Goal: Task Accomplishment & Management: Use online tool/utility

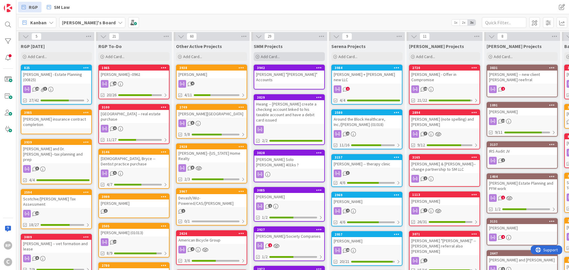
click at [282, 57] on div "Add Card..." at bounding box center [289, 56] width 71 height 9
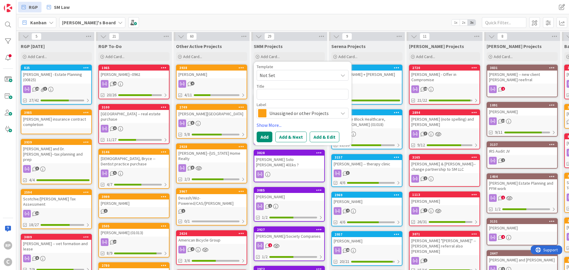
type textarea "x"
type textarea "C"
type textarea "x"
type textarea "Cl"
type textarea "x"
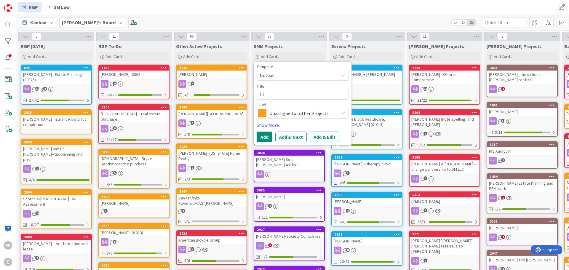
type textarea "Clo"
type textarea "x"
type textarea "Clou"
type textarea "x"
type textarea "Clous"
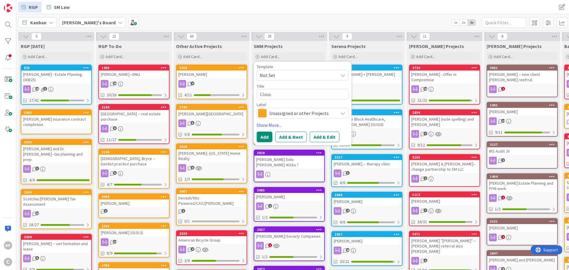
type textarea "x"
type textarea "[PERSON_NAME]"
type textarea "x"
type textarea "[PERSON_NAME] r"
type textarea "x"
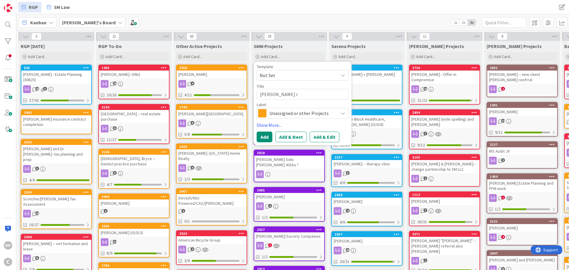
type textarea "[PERSON_NAME]"
type textarea "x"
type textarea "[PERSON_NAME] rol"
type textarea "x"
type textarea "[PERSON_NAME] roll"
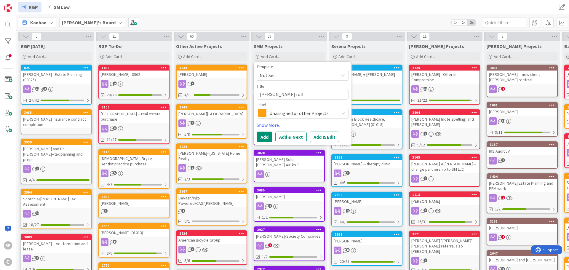
type textarea "x"
type textarea "[PERSON_NAME]"
type textarea "x"
type textarea "[PERSON_NAME] rollove"
type textarea "x"
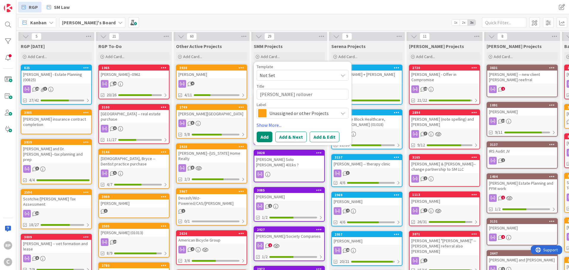
type textarea "[PERSON_NAME] rollover"
click at [292, 109] on span "Unassigned or other Projects" at bounding box center [302, 113] width 66 height 8
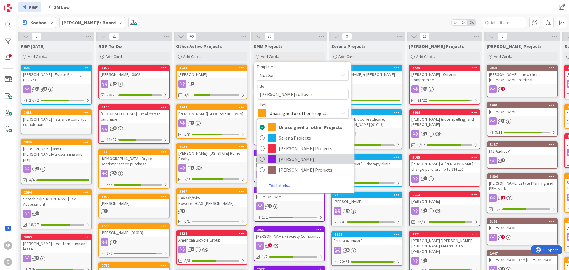
click at [291, 156] on span "[PERSON_NAME]" at bounding box center [315, 159] width 72 height 9
type textarea "x"
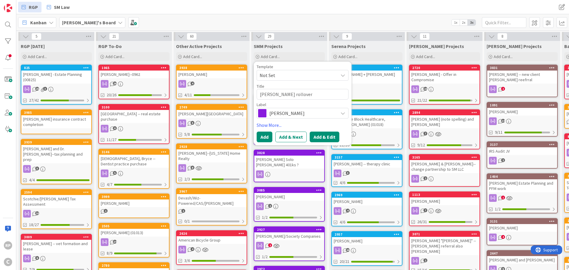
click at [319, 136] on button "Add & Edit" at bounding box center [325, 137] width 30 height 11
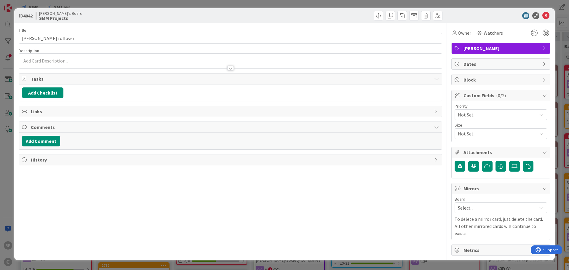
click at [466, 209] on span "Select..." at bounding box center [496, 208] width 76 height 8
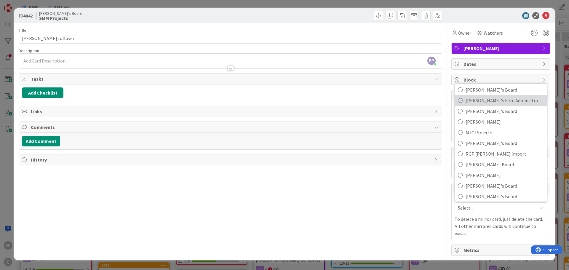
scroll to position [39, 0]
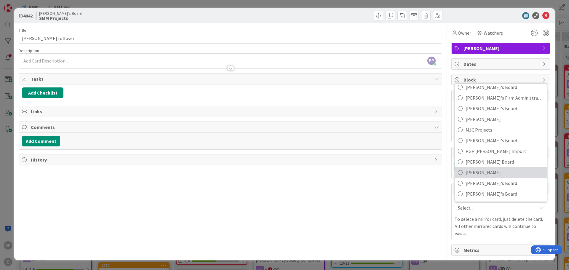
click at [497, 169] on span "[PERSON_NAME]" at bounding box center [504, 172] width 78 height 9
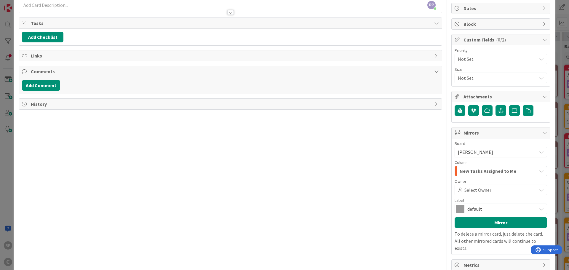
scroll to position [62, 0]
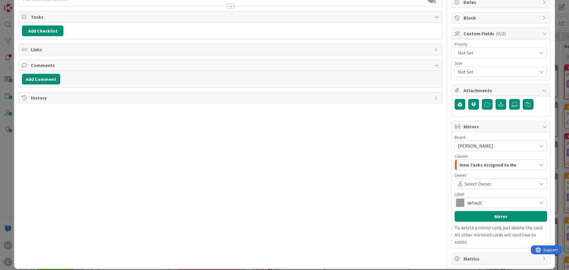
click at [464, 185] on span "Select Owner" at bounding box center [477, 183] width 27 height 7
click at [476, 213] on span "[PERSON_NAME]" at bounding box center [490, 211] width 35 height 9
click at [472, 217] on button "Mirror" at bounding box center [500, 216] width 92 height 11
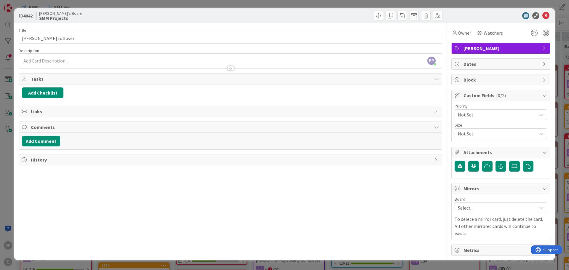
scroll to position [0, 0]
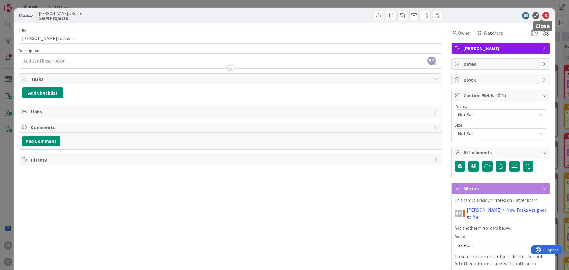
click at [542, 17] on icon at bounding box center [545, 15] width 7 height 7
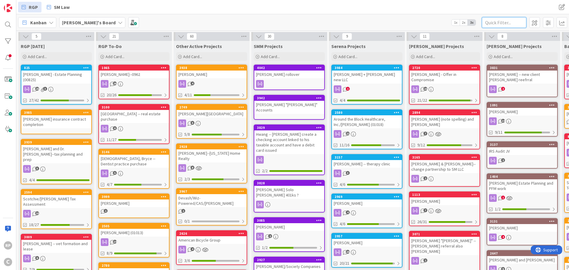
click at [494, 22] on input "text" at bounding box center [504, 22] width 44 height 11
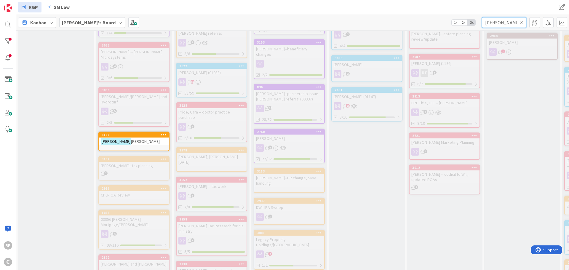
type input "[PERSON_NAME]"
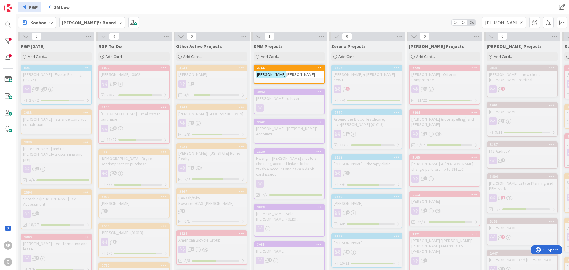
click at [286, 77] on div "[PERSON_NAME] Work" at bounding box center [289, 75] width 70 height 8
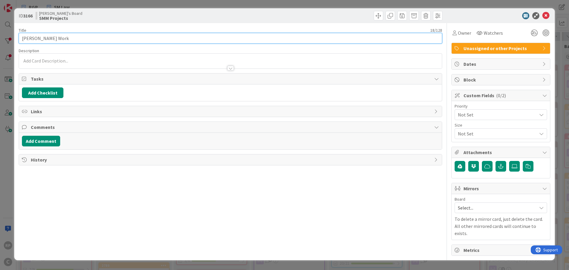
click at [52, 37] on input "[PERSON_NAME] Work" at bounding box center [230, 38] width 423 height 11
type input "[PERSON_NAME] rollover"
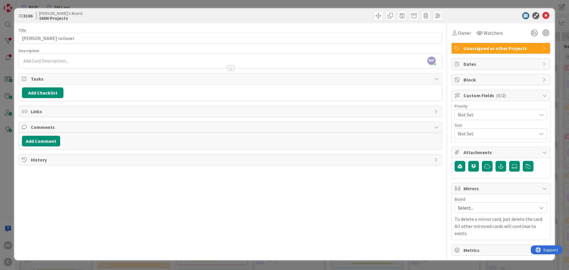
click at [480, 214] on div "Board Select... To delete a mirror card, just delete the card. All other mirror…" at bounding box center [500, 217] width 92 height 40
click at [477, 209] on span "Select..." at bounding box center [496, 208] width 76 height 8
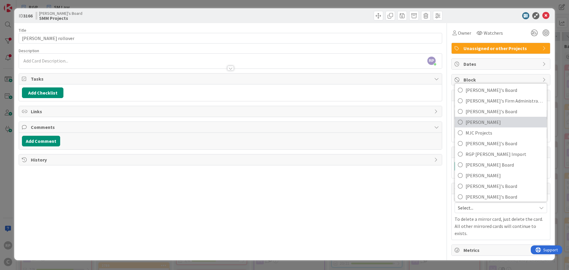
scroll to position [39, 0]
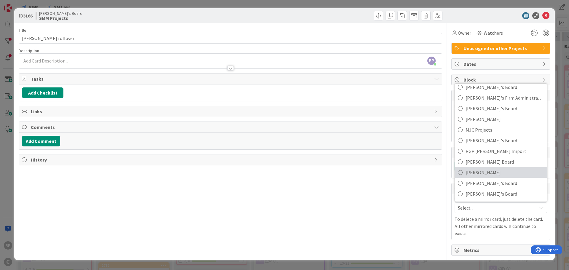
click at [485, 173] on span "[PERSON_NAME]" at bounding box center [504, 172] width 78 height 9
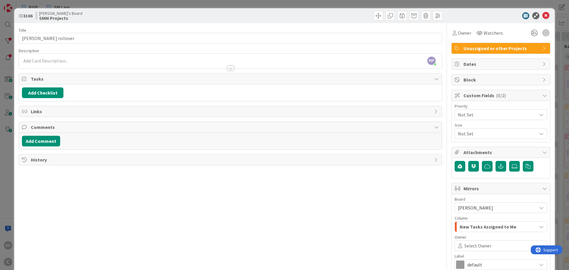
click at [472, 244] on span "Select Owner" at bounding box center [477, 245] width 27 height 7
click at [478, 223] on span "[PERSON_NAME]" at bounding box center [490, 221] width 35 height 9
click at [473, 46] on span "Unassigned or other Projects" at bounding box center [501, 48] width 76 height 7
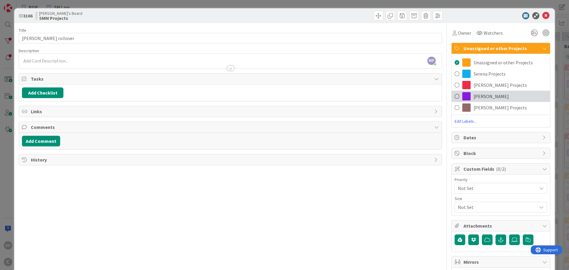
click at [483, 100] on div "[PERSON_NAME]" at bounding box center [500, 96] width 98 height 11
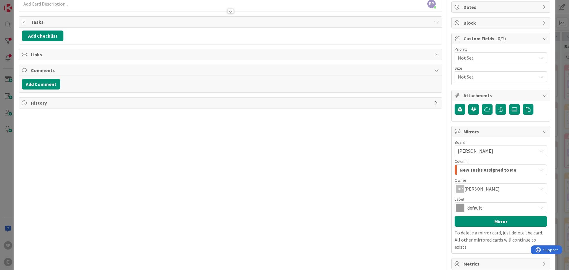
scroll to position [62, 0]
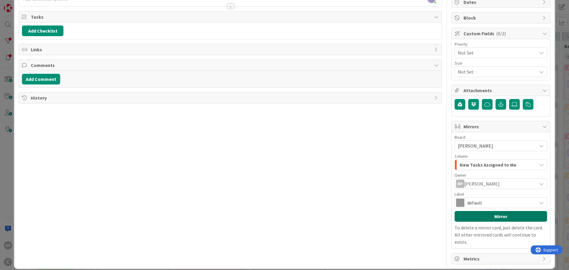
click at [476, 217] on button "Mirror" at bounding box center [500, 216] width 92 height 11
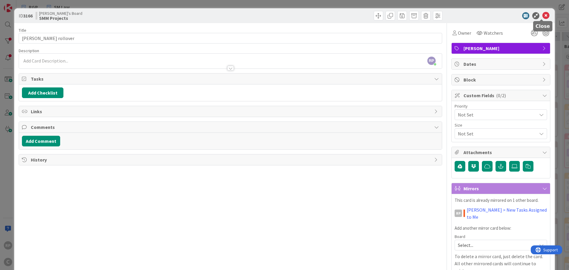
click at [542, 15] on icon at bounding box center [545, 15] width 7 height 7
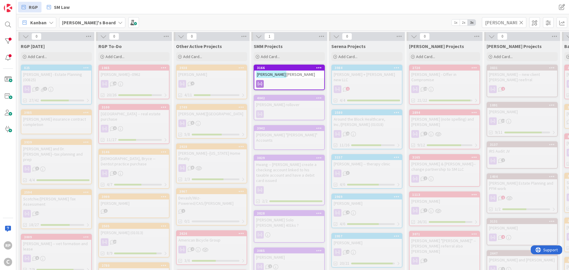
click at [522, 23] on icon at bounding box center [521, 22] width 4 height 5
